Goal: Task Accomplishment & Management: Manage account settings

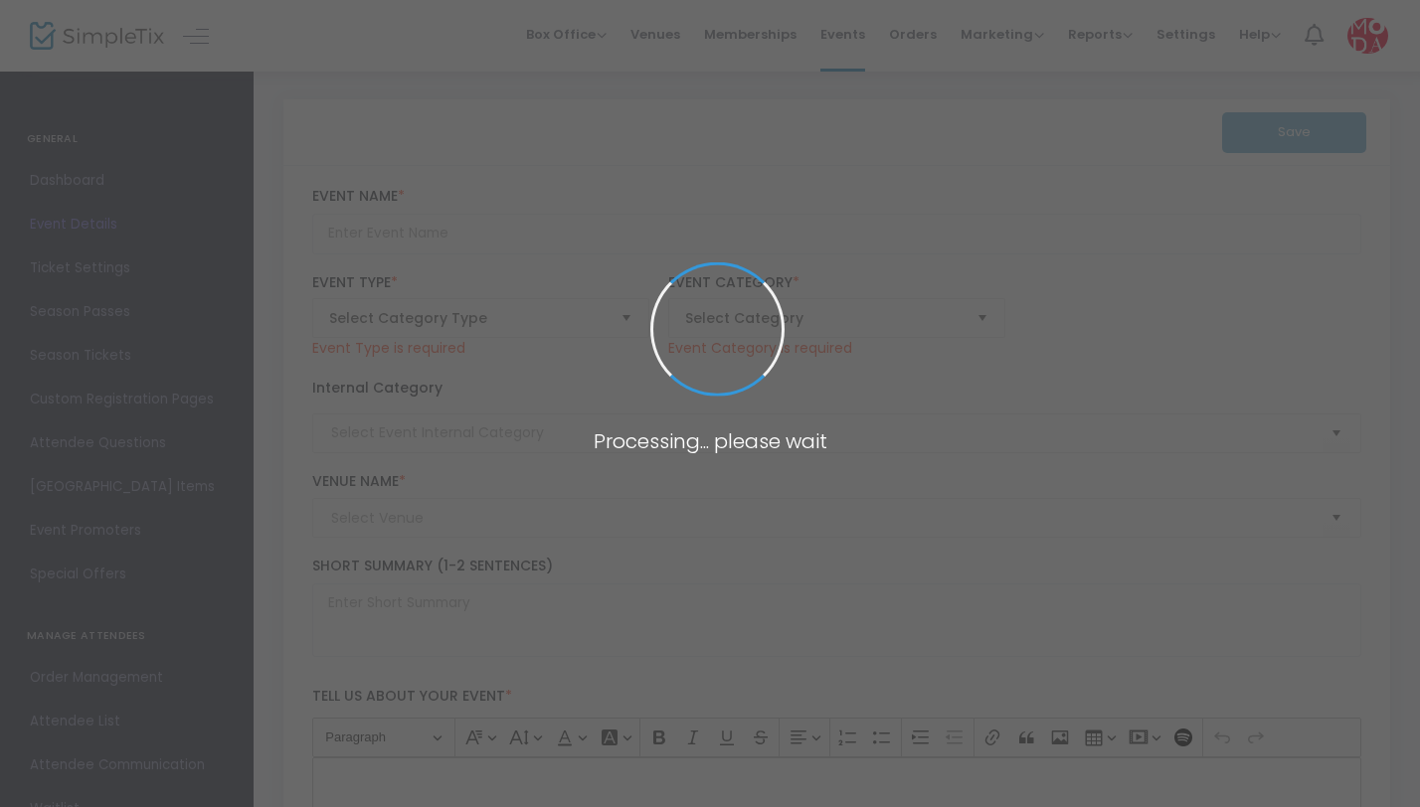
type input "Exhibition Ticket - CHARACTERS: Type in Action"
type textarea "Typography has long been a powerful force in the fight for freedom. From [PERSO…"
type input "Buy Tickets"
type input "[GEOGRAPHIC_DATA] (MODA)"
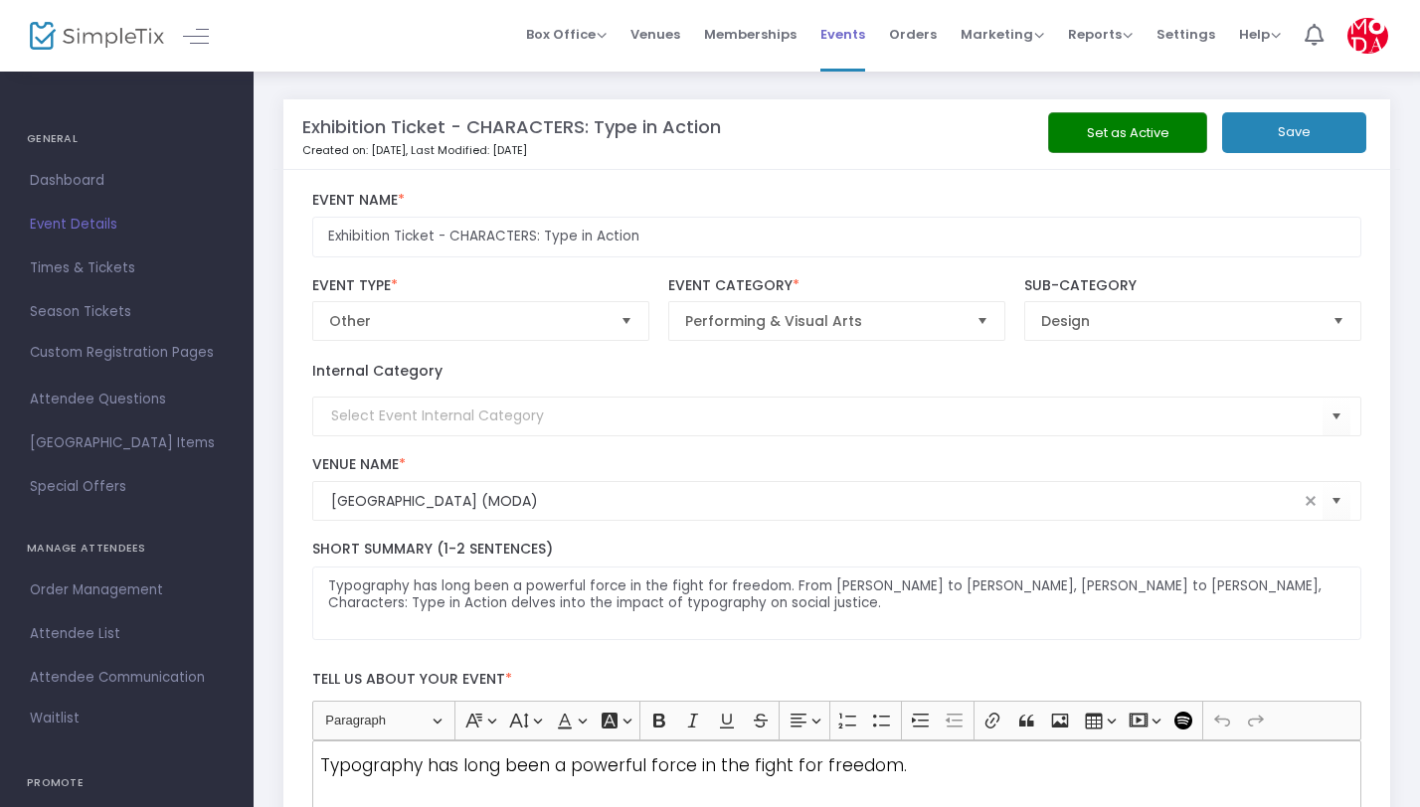
click at [857, 36] on span "Events" at bounding box center [842, 34] width 45 height 51
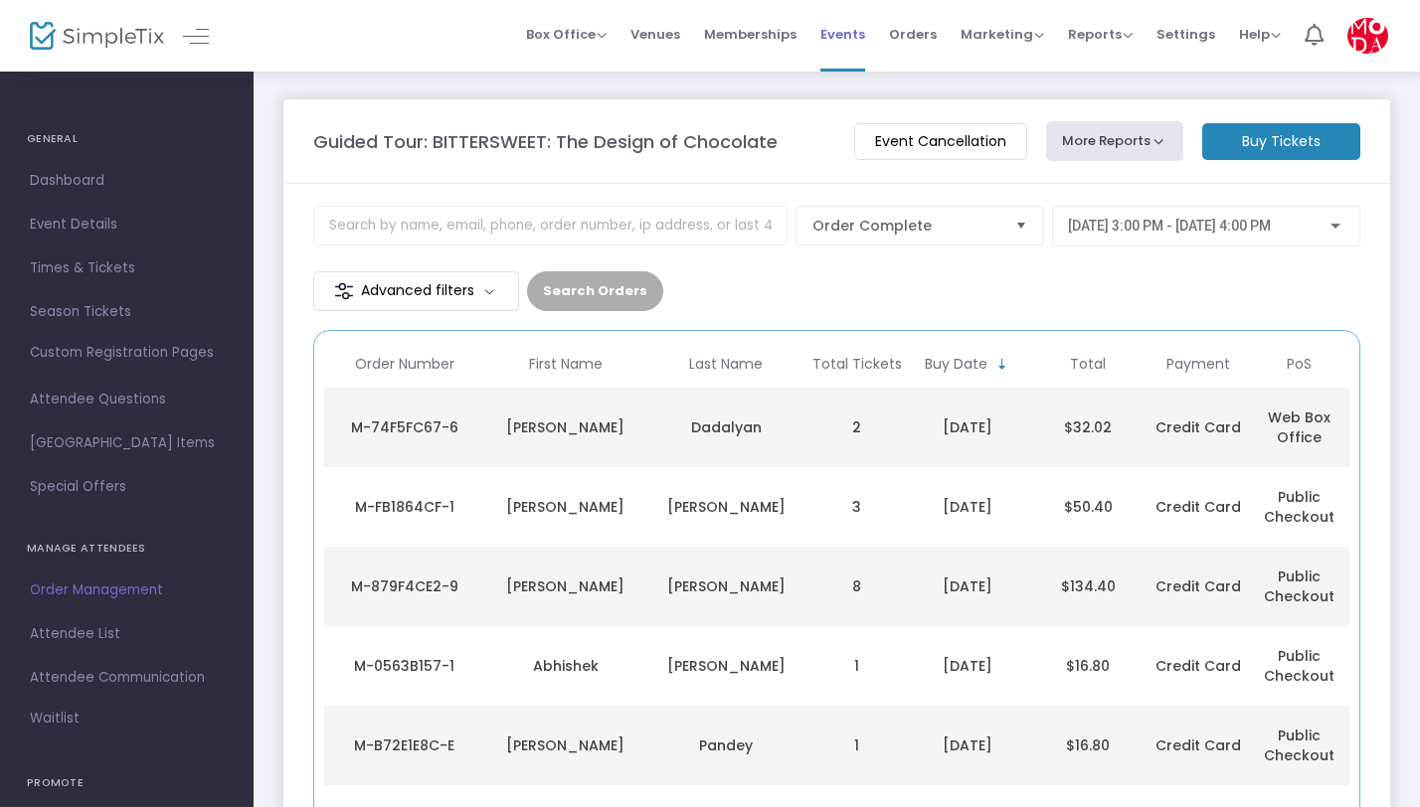
click at [861, 35] on span "Events" at bounding box center [842, 34] width 45 height 51
